Goal: Task Accomplishment & Management: Manage account settings

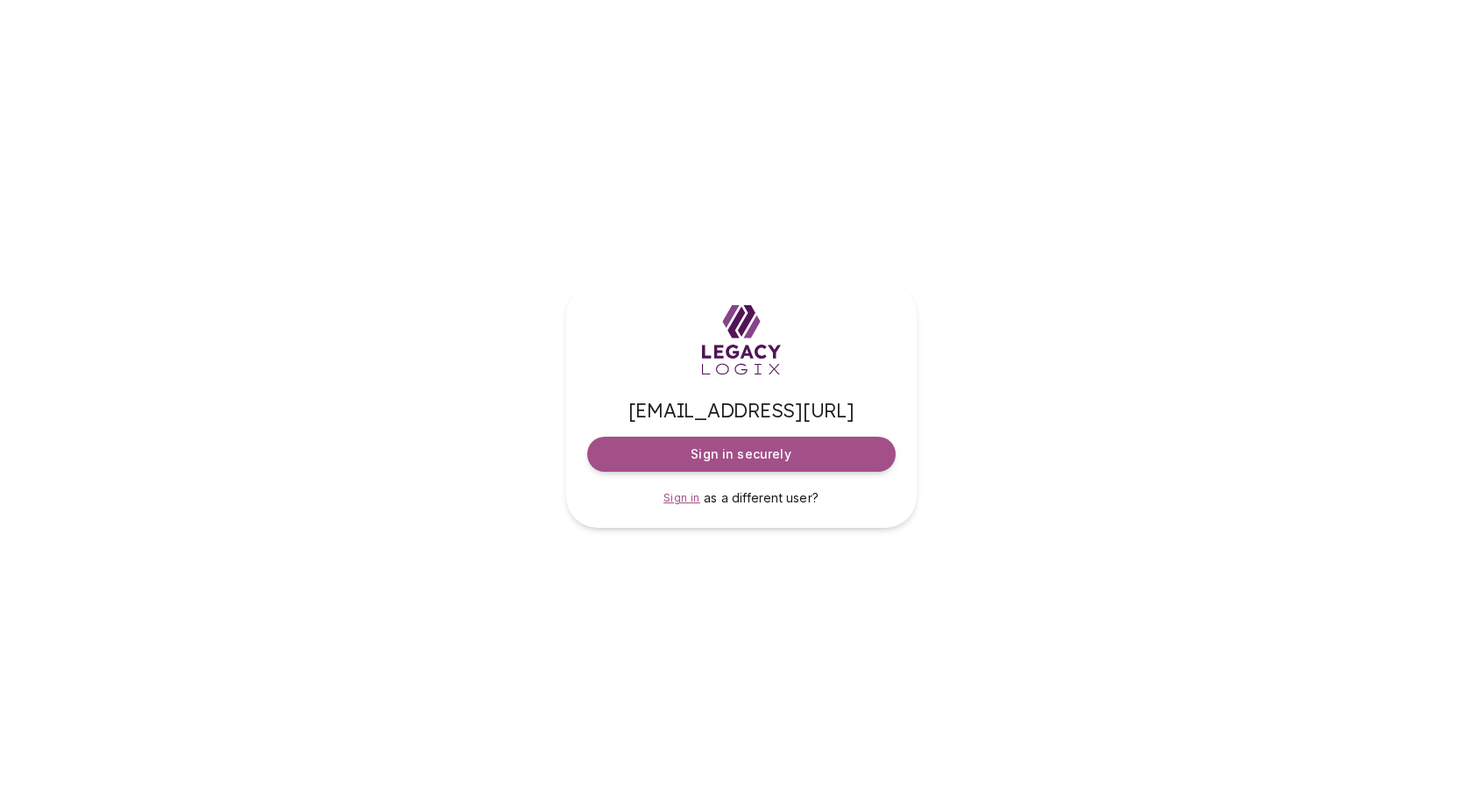
click at [684, 499] on span "Sign in" at bounding box center [682, 497] width 37 height 13
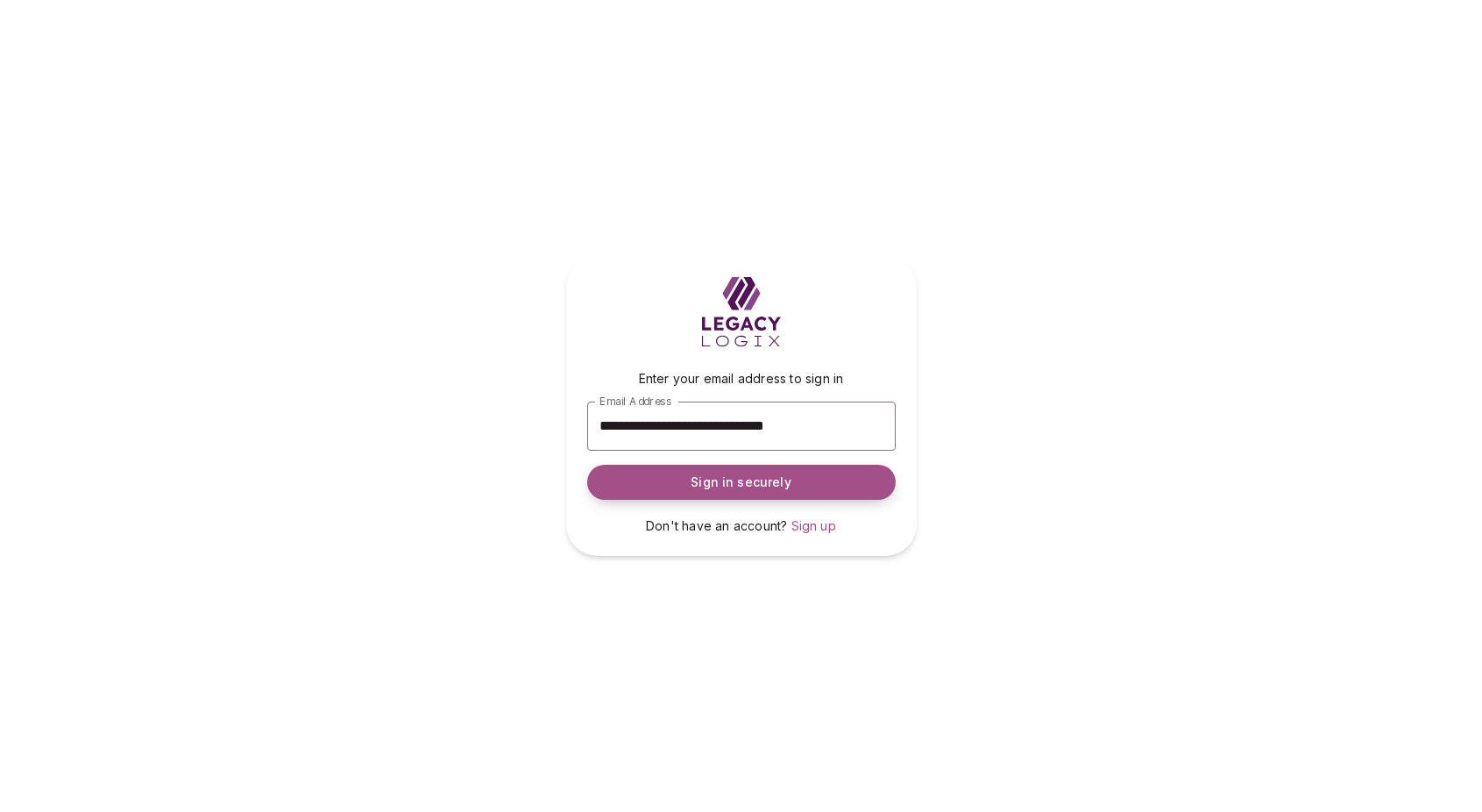
click at [718, 476] on span "Sign in securely" at bounding box center [741, 481] width 100 height 18
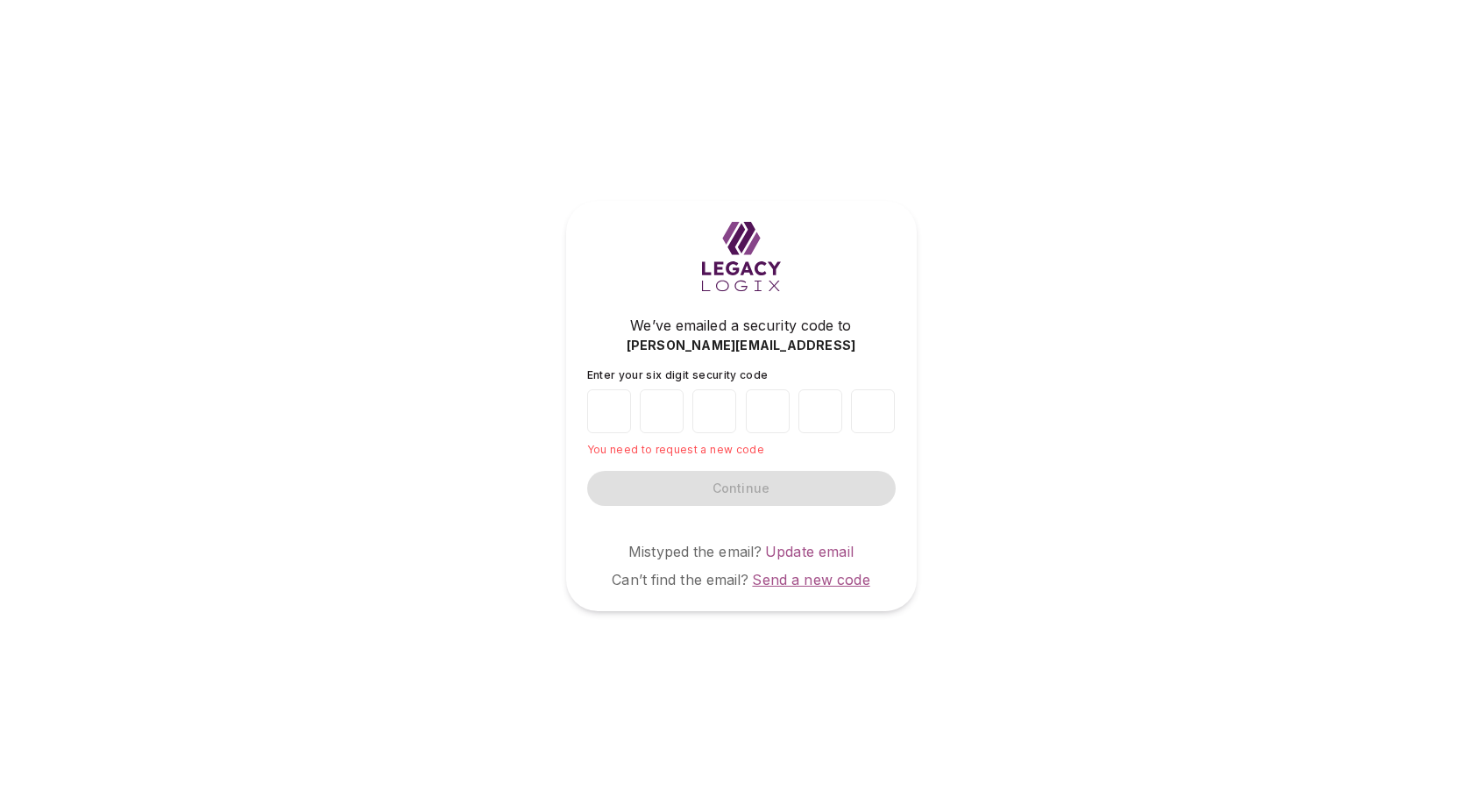
click at [820, 580] on span "Send a new code" at bounding box center [810, 579] width 117 height 18
